Goal: Book appointment/travel/reservation

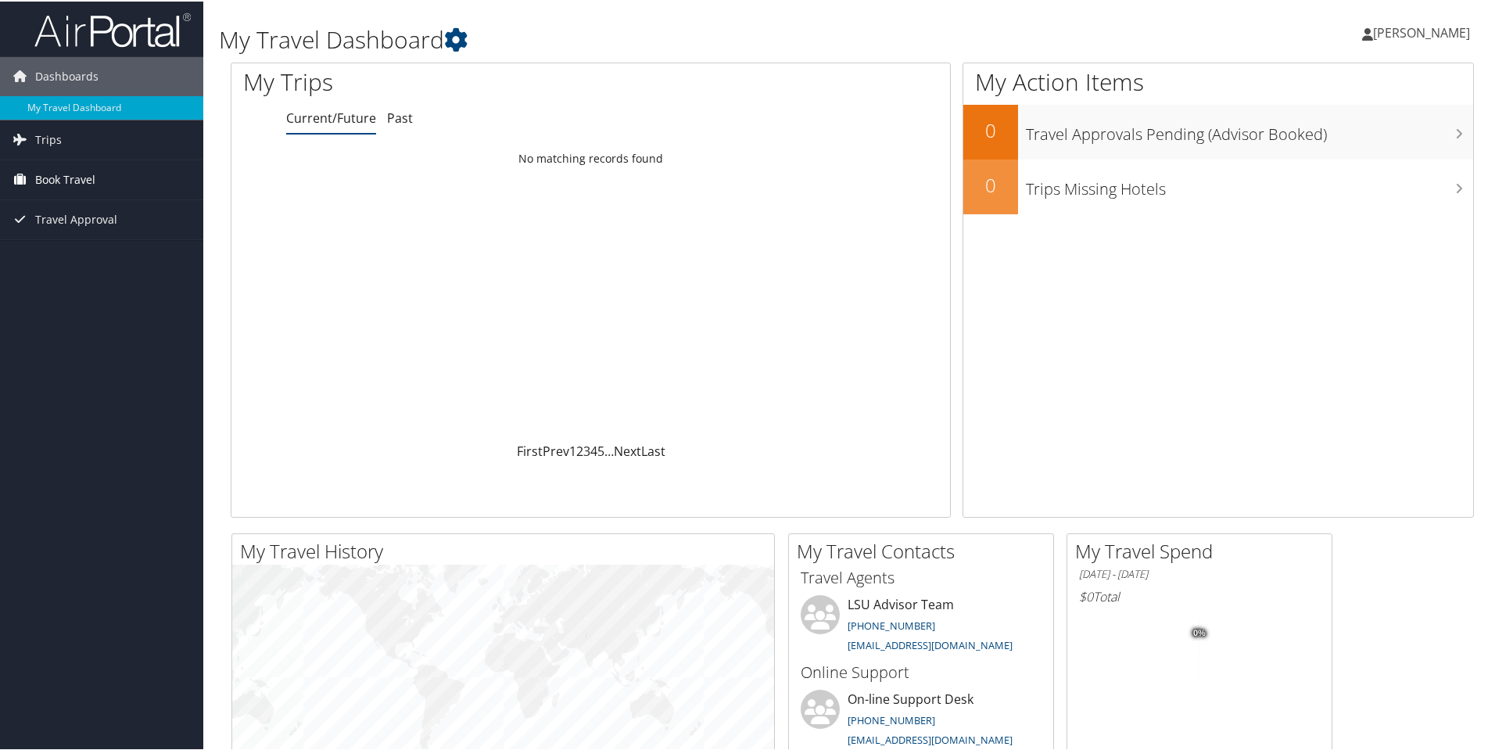
click at [74, 172] on span "Book Travel" at bounding box center [65, 178] width 60 height 39
click at [168, 208] on link "Approval Request (Beta)" at bounding box center [101, 209] width 203 height 23
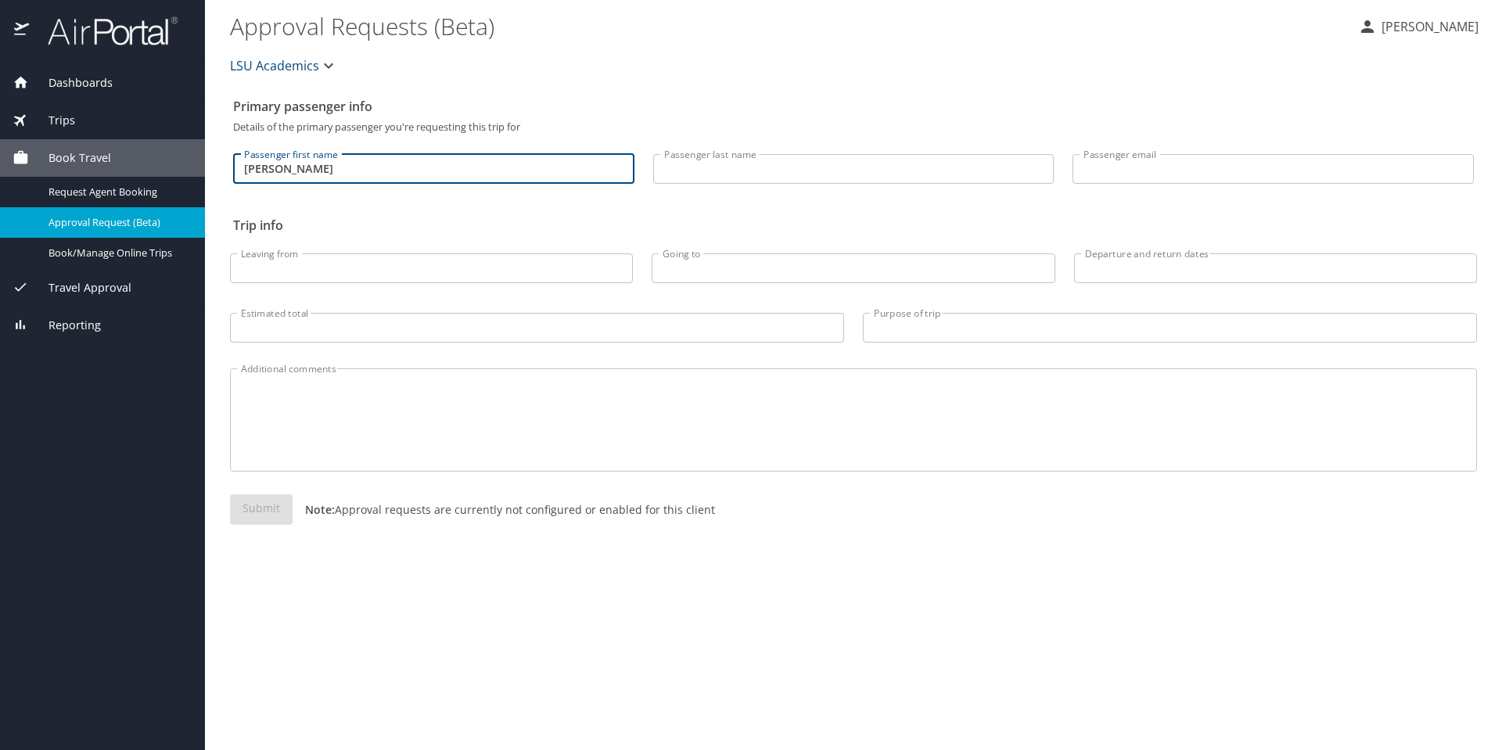
type input "Wesley"
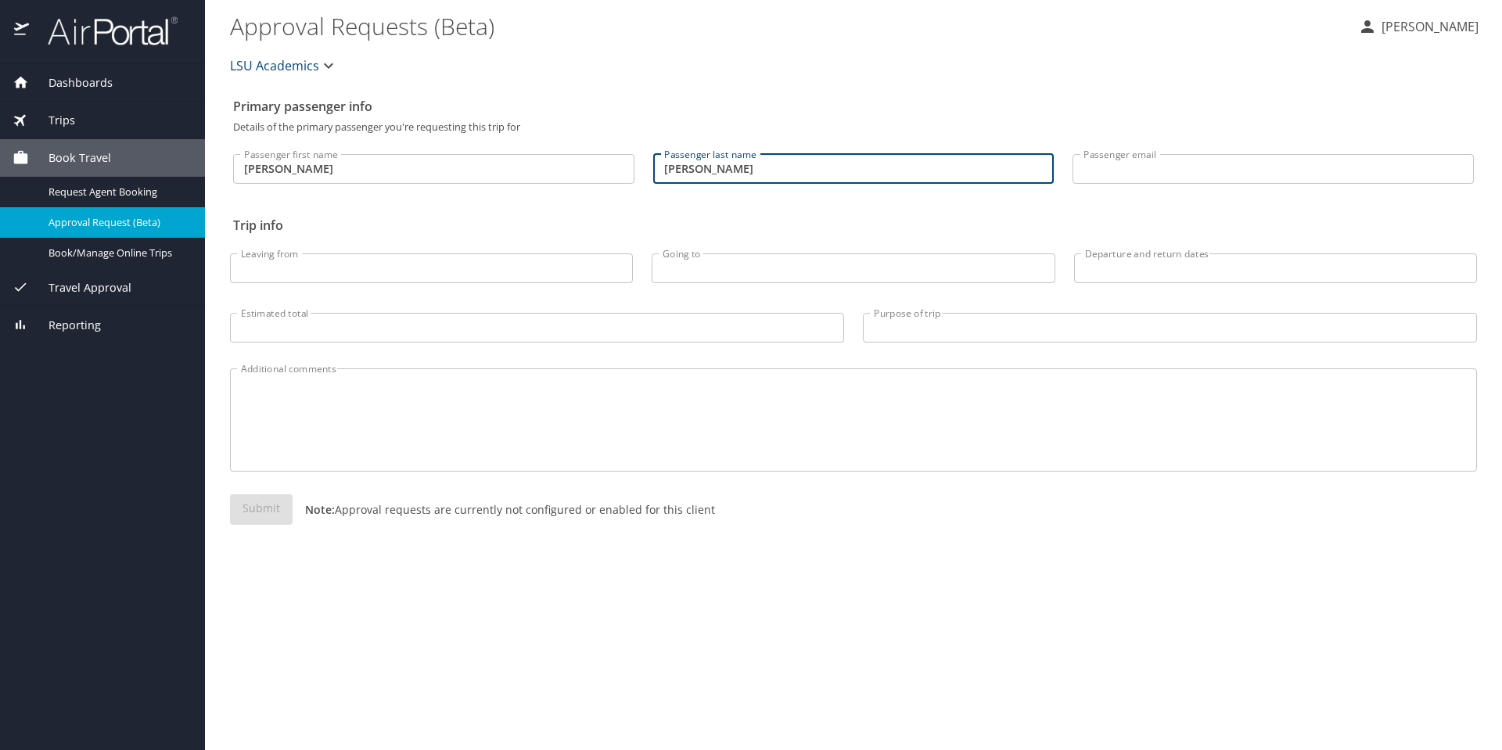
type input "Burnside"
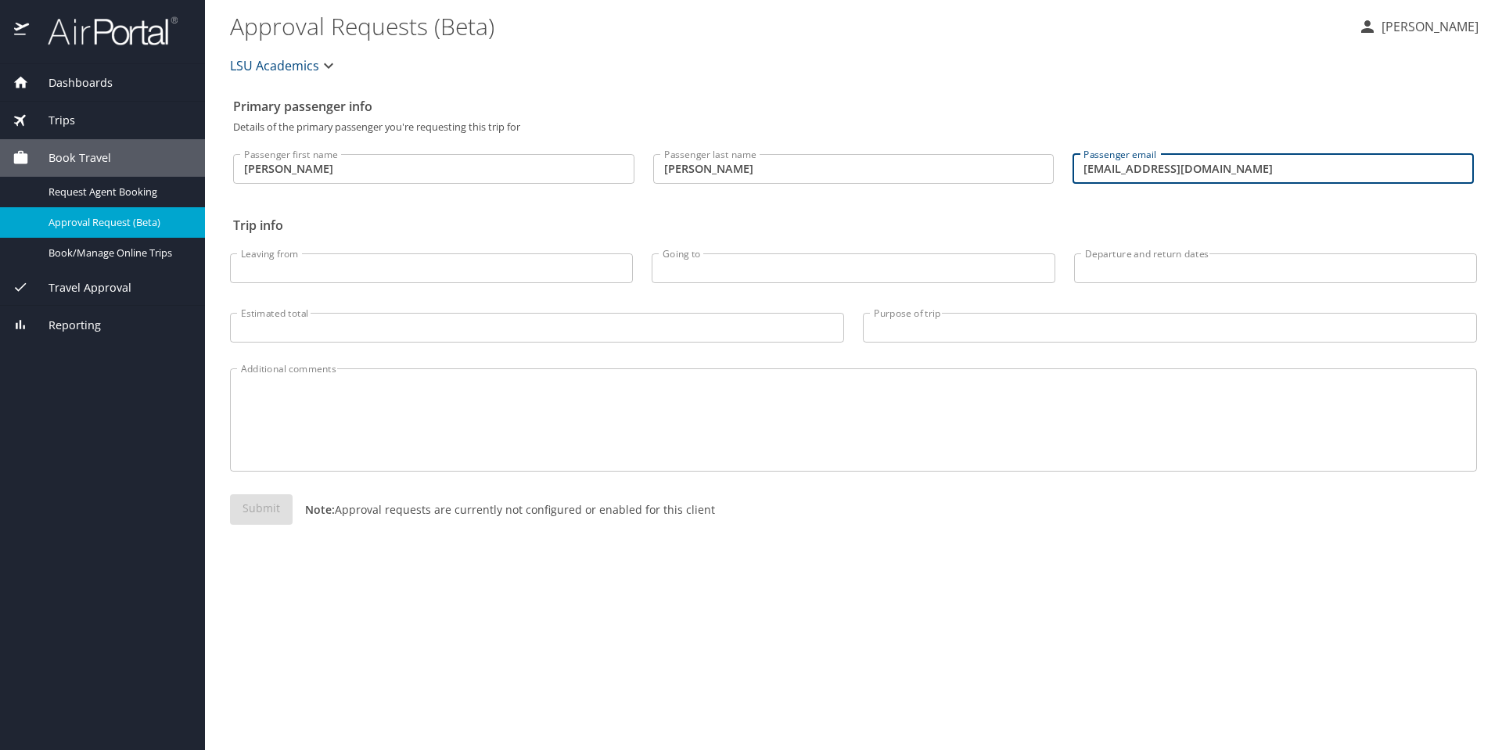
type input "wburnside@lsu.edu"
click at [303, 270] on input "Leaving from" at bounding box center [431, 268] width 403 height 30
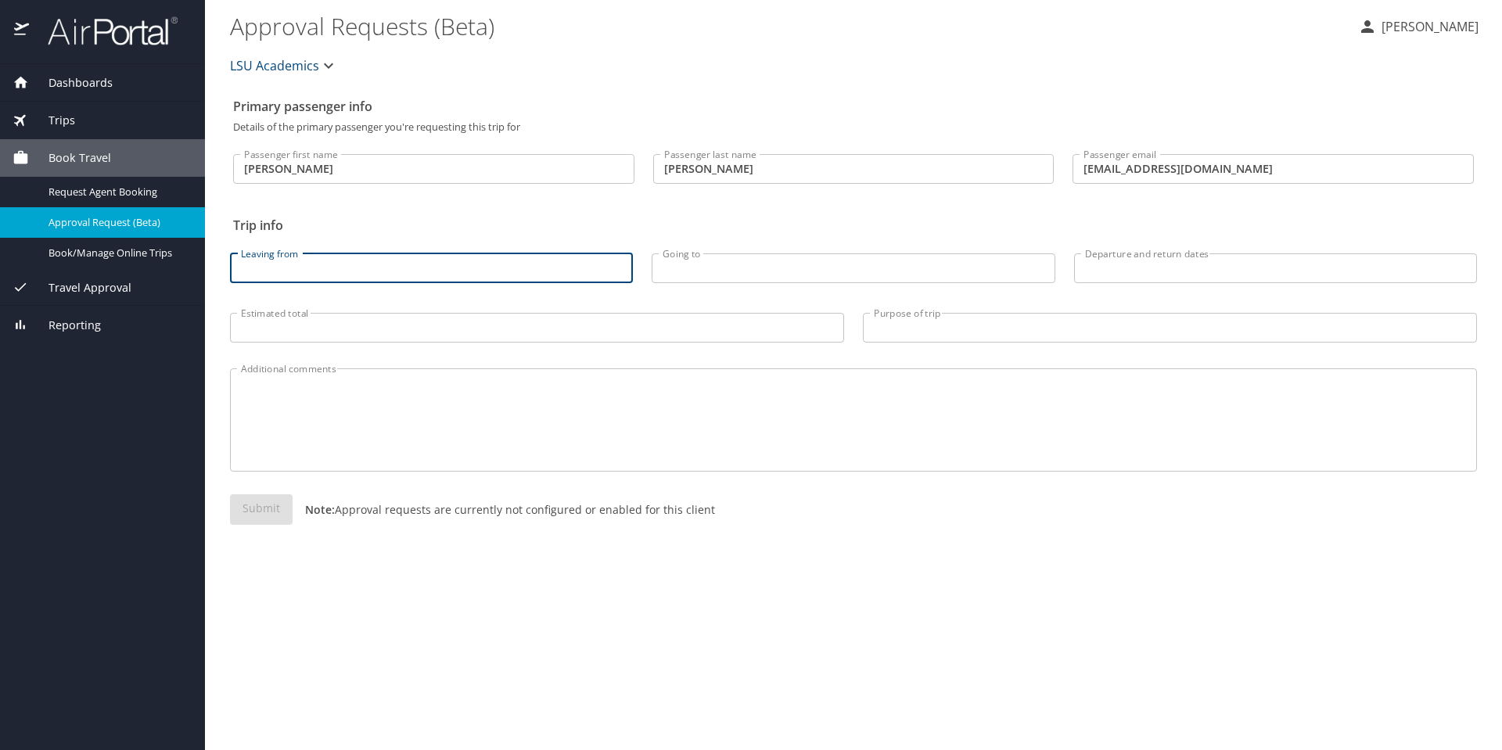
click at [377, 270] on input "Leaving from" at bounding box center [431, 268] width 403 height 30
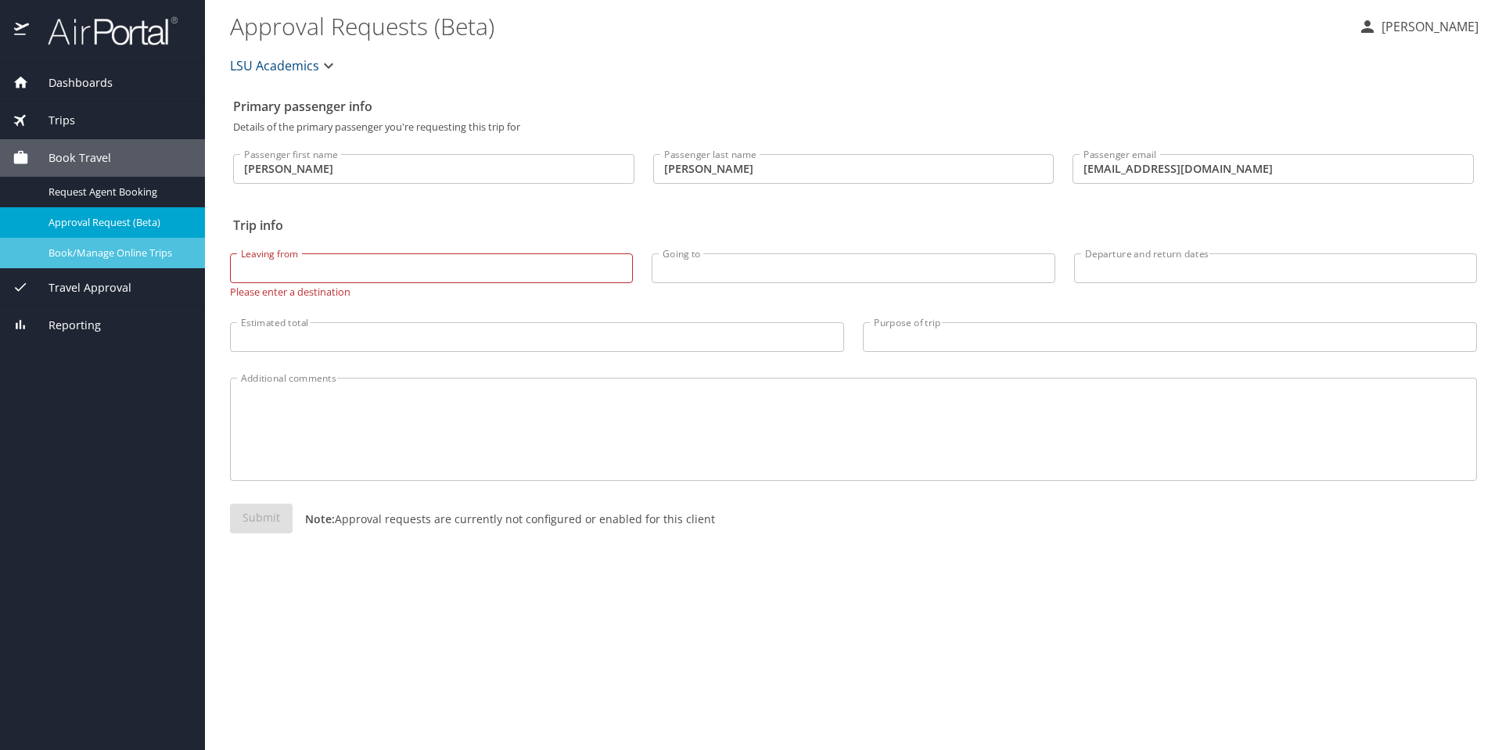
click at [141, 252] on span "Book/Manage Online Trips" at bounding box center [117, 253] width 138 height 15
